Goal: Find specific page/section: Find specific page/section

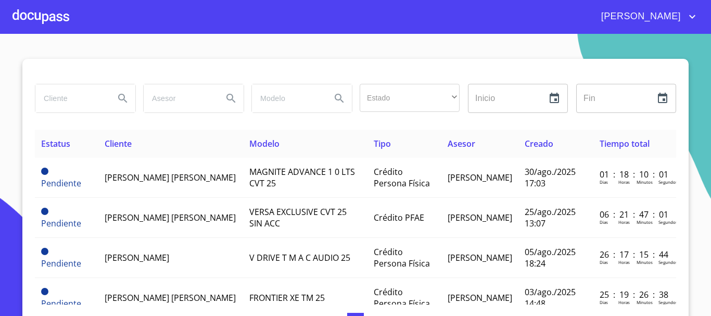
click at [33, 15] on div at bounding box center [40, 16] width 57 height 33
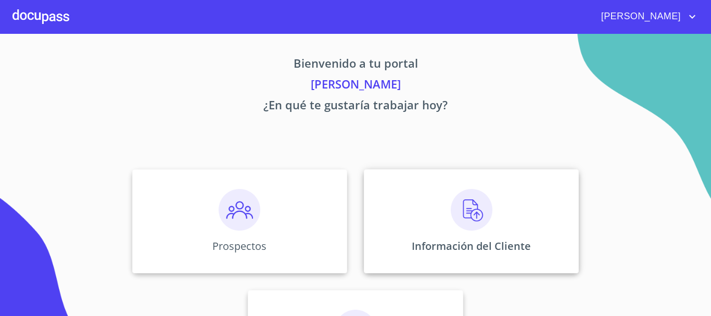
click at [465, 211] on img at bounding box center [472, 210] width 42 height 42
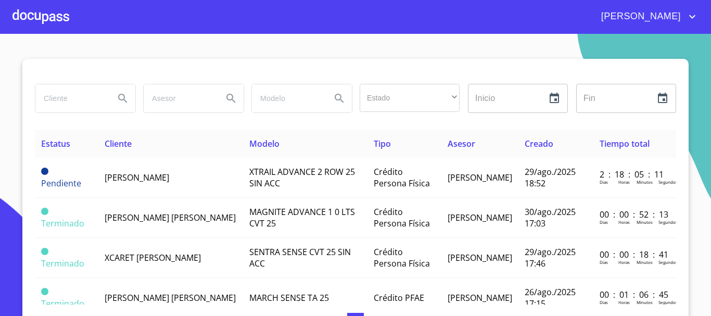
click at [72, 104] on input "search" at bounding box center [70, 98] width 71 height 28
click at [117, 94] on icon "Search" at bounding box center [123, 98] width 12 height 12
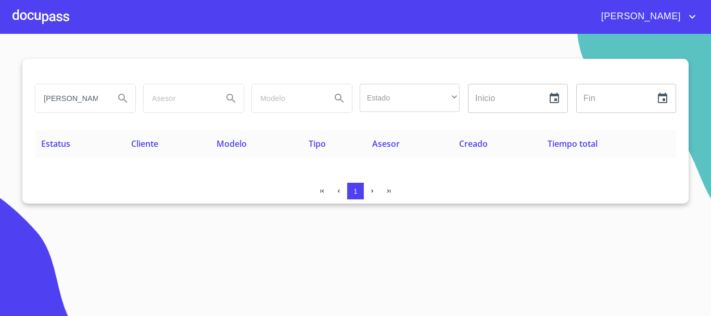
click at [100, 100] on input "[PERSON_NAME]" at bounding box center [70, 98] width 71 height 28
click at [119, 99] on icon "Search" at bounding box center [123, 98] width 12 height 12
click at [87, 97] on input "[PERSON_NAME]" at bounding box center [70, 98] width 71 height 28
type input "[PERSON_NAME]"
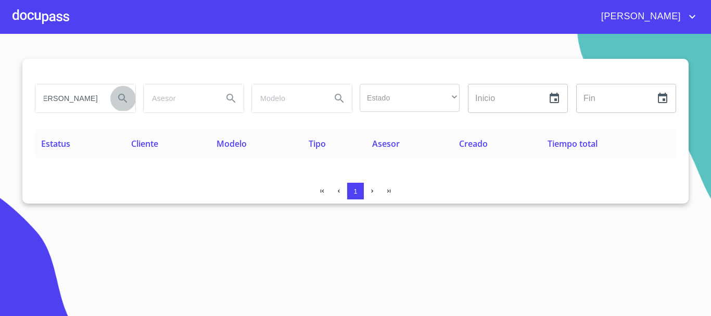
scroll to position [0, 0]
click at [117, 93] on icon "Search" at bounding box center [123, 98] width 12 height 12
click at [57, 20] on div at bounding box center [40, 16] width 57 height 33
